Goal: Task Accomplishment & Management: Manage account settings

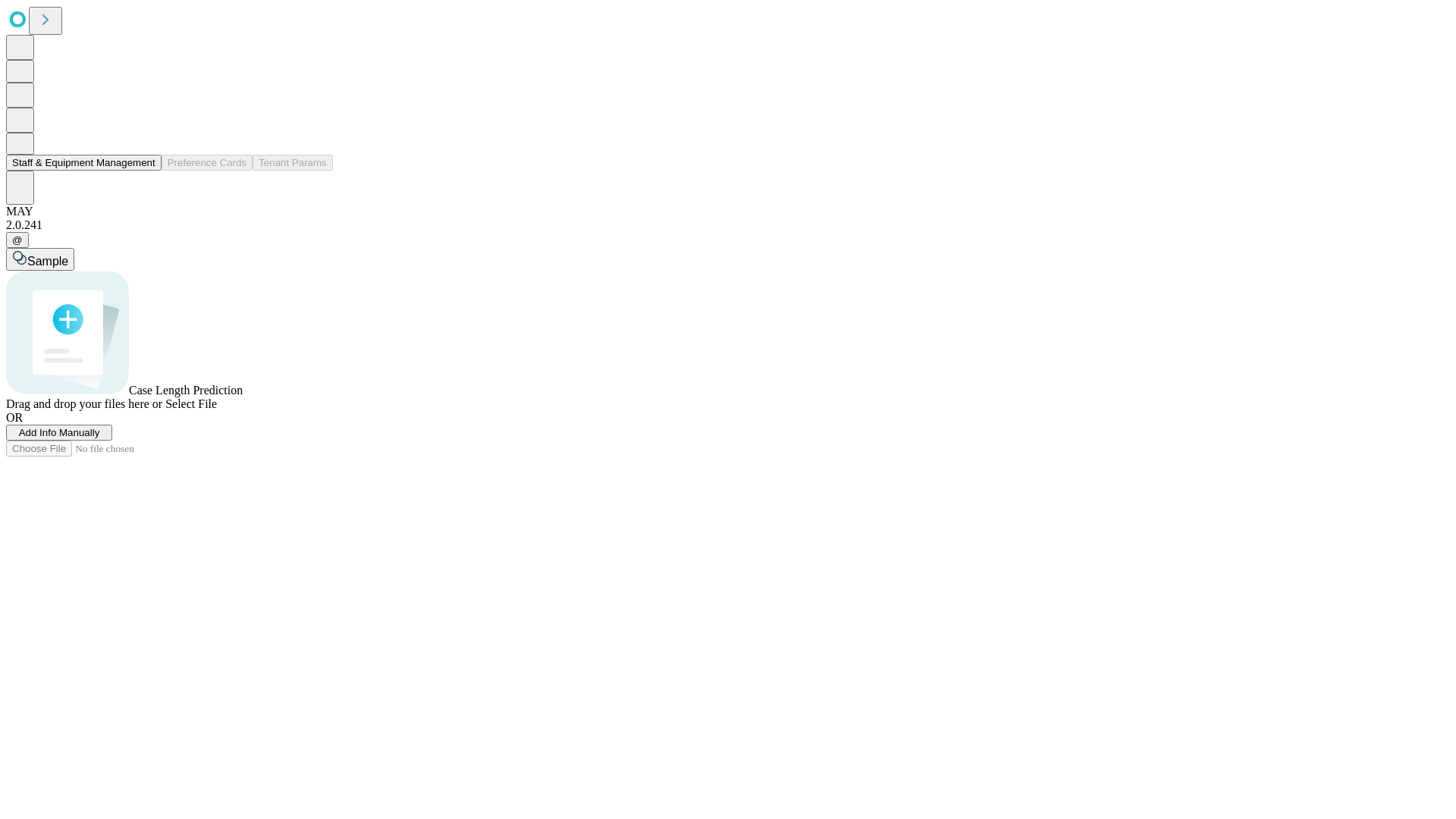
click at [145, 171] on button "Staff & Equipment Management" at bounding box center [83, 162] width 156 height 16
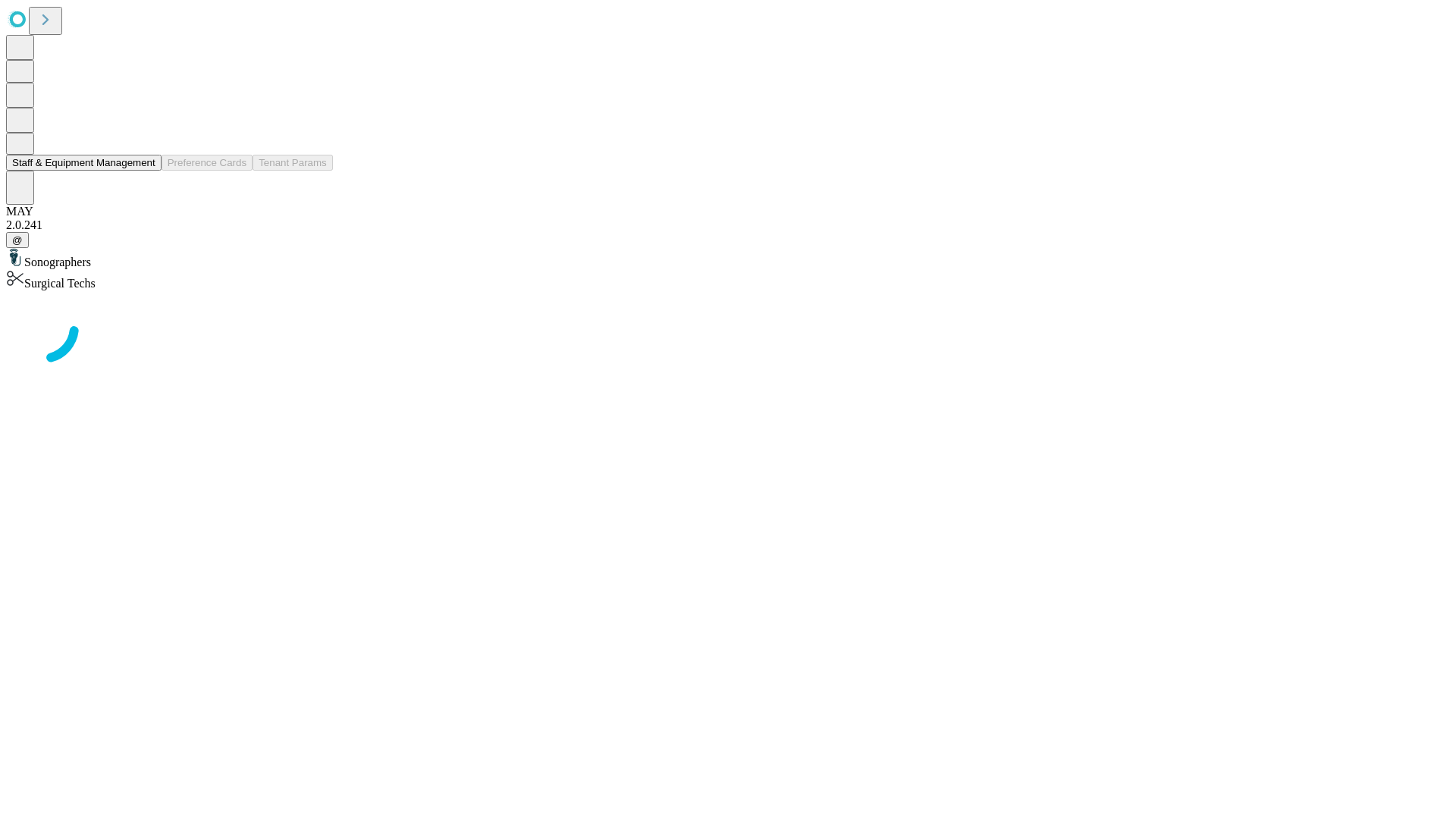
click at [145, 171] on button "Staff & Equipment Management" at bounding box center [83, 162] width 156 height 16
